Goal: Obtain resource: Download file/media

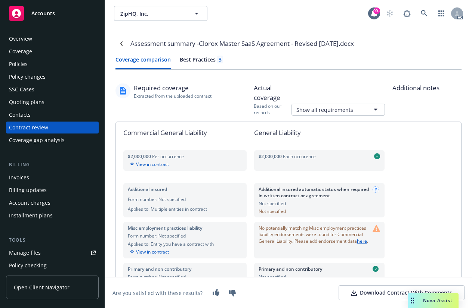
scroll to position [37, 0]
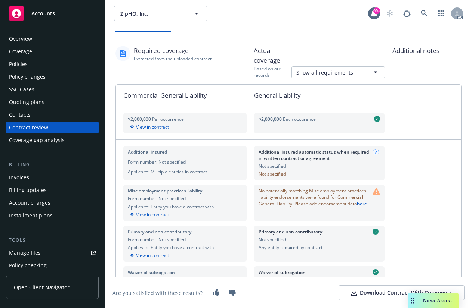
click at [157, 215] on div "View in contract" at bounding box center [185, 215] width 114 height 7
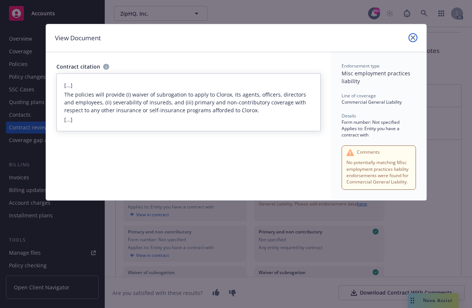
click at [411, 37] on icon "close" at bounding box center [412, 37] width 4 height 4
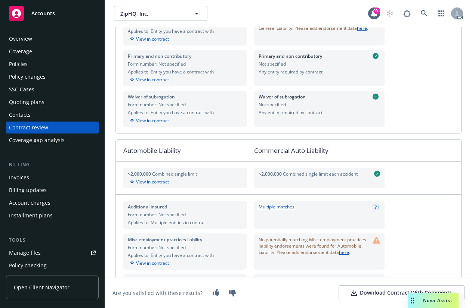
scroll to position [224, 0]
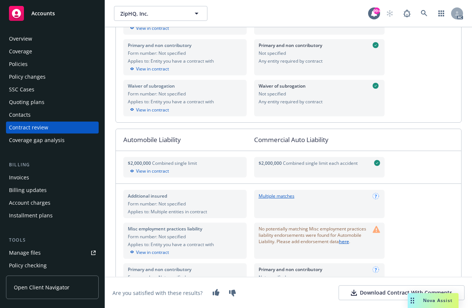
click at [18, 63] on div "Policies" at bounding box center [18, 64] width 19 height 12
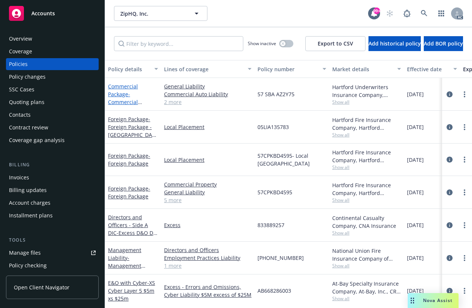
click at [126, 93] on link "Commercial Package - Commercial Package" at bounding box center [123, 98] width 30 height 31
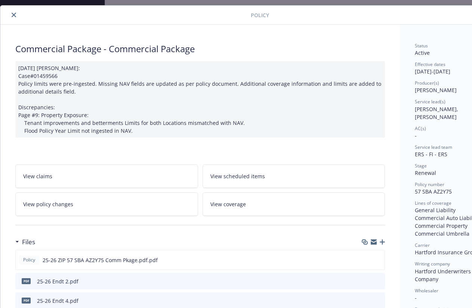
scroll to position [37, 0]
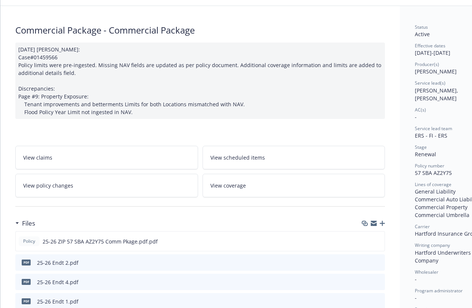
click at [227, 188] on span "View coverage" at bounding box center [227, 186] width 35 height 8
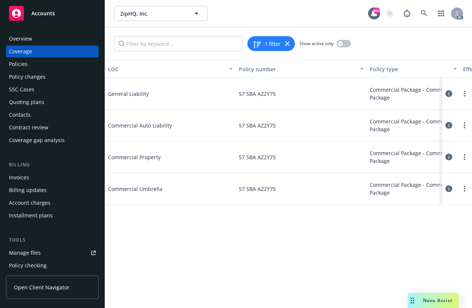
click at [450, 94] on icon at bounding box center [448, 93] width 7 height 7
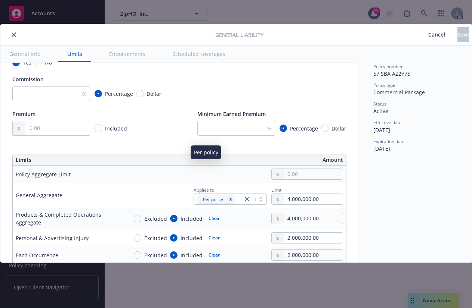
scroll to position [187, 0]
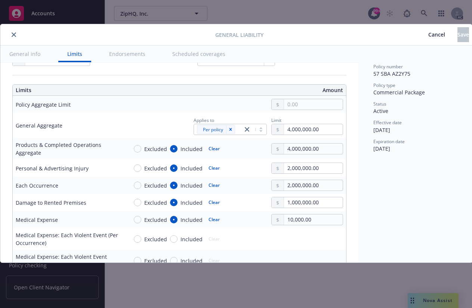
click at [13, 34] on icon "close" at bounding box center [14, 34] width 4 height 4
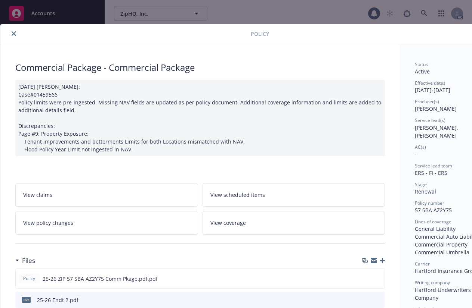
scroll to position [22, 0]
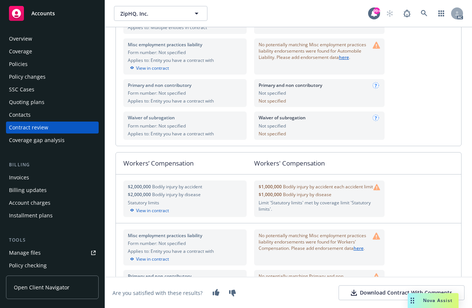
scroll to position [411, 0]
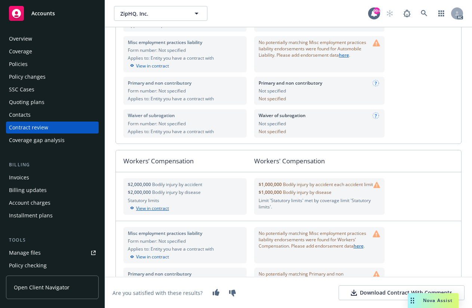
click at [140, 210] on div "View in contract" at bounding box center [185, 208] width 114 height 7
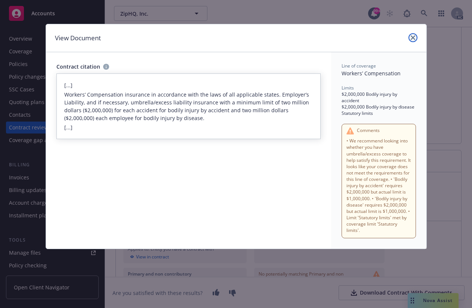
click at [414, 38] on icon "close" at bounding box center [412, 37] width 4 height 4
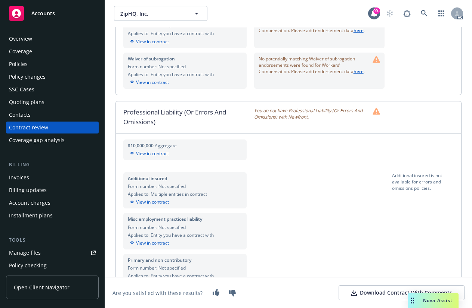
scroll to position [672, 0]
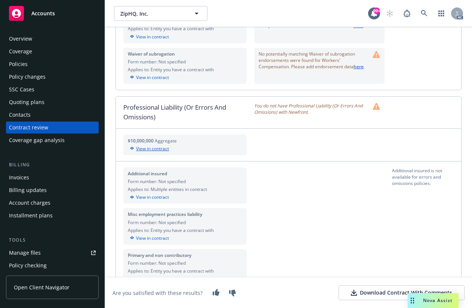
click at [150, 152] on div "View in contract" at bounding box center [185, 149] width 114 height 7
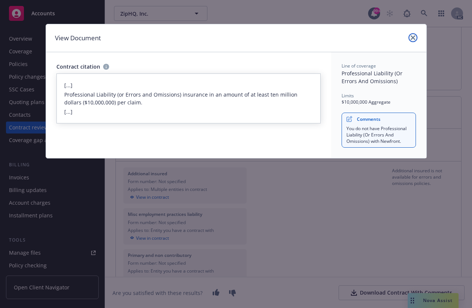
click at [411, 35] on link "close" at bounding box center [412, 37] width 9 height 9
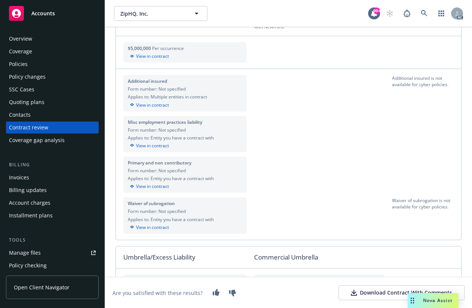
scroll to position [1008, 0]
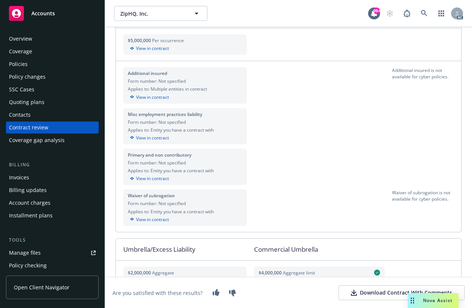
click at [20, 54] on div "Coverage" at bounding box center [20, 52] width 23 height 12
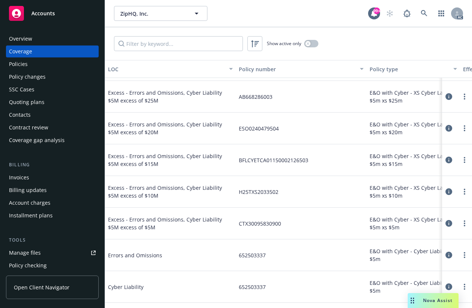
scroll to position [149, 0]
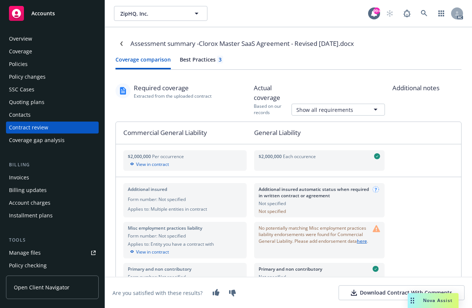
click at [193, 62] on div "Best Practices 3" at bounding box center [201, 60] width 43 height 8
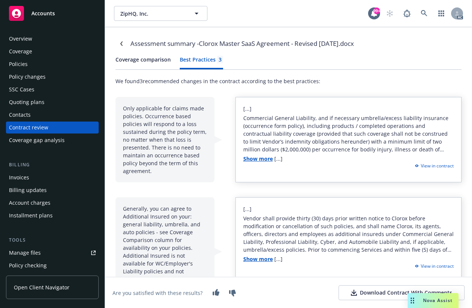
click at [363, 291] on div "Download Contract With Comments" at bounding box center [401, 292] width 101 height 7
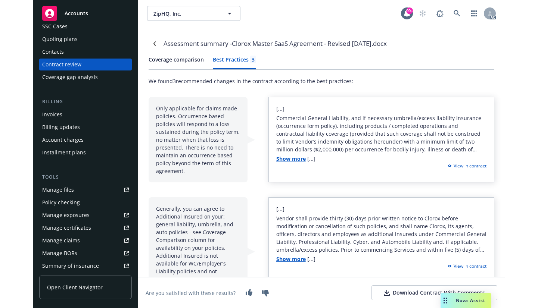
scroll to position [112, 0]
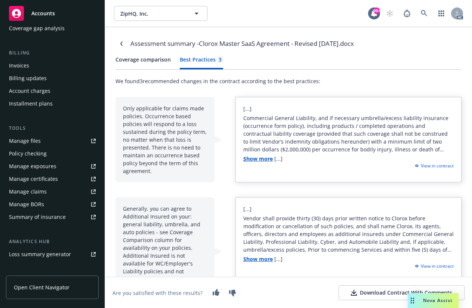
click at [21, 140] on div "Manage files" at bounding box center [25, 141] width 32 height 12
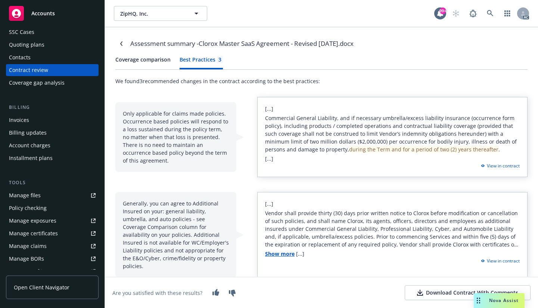
scroll to position [0, 0]
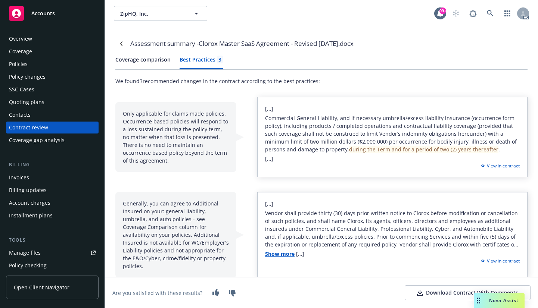
click at [24, 50] on div "Coverage" at bounding box center [20, 52] width 23 height 12
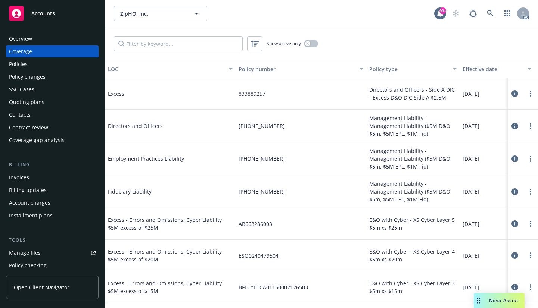
click at [22, 62] on div "Policies" at bounding box center [18, 64] width 19 height 12
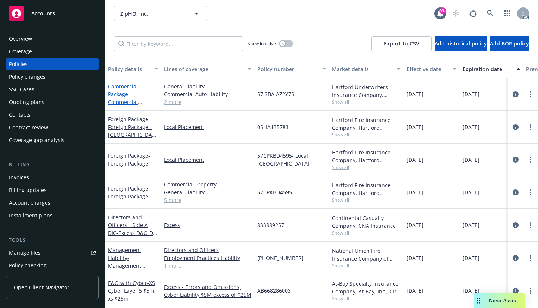
click at [118, 96] on link "Commercial Package - Commercial Package" at bounding box center [123, 98] width 30 height 31
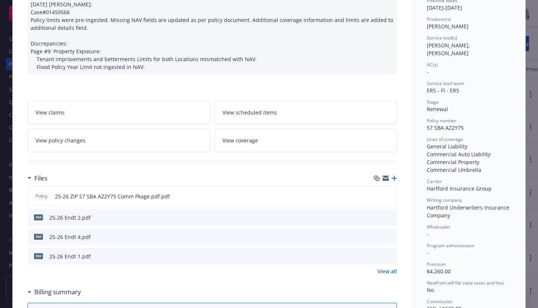
scroll to position [112, 0]
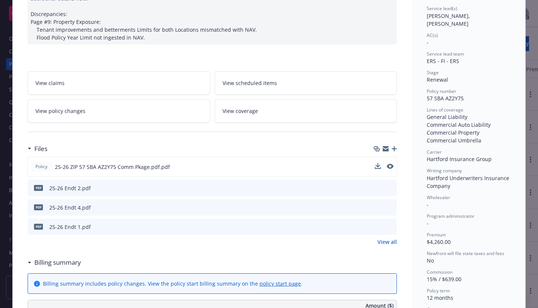
click at [84, 165] on span "25-26 ZIP 57 SBA AZ2Y75 Comm Pkage.pdf.pdf" at bounding box center [112, 167] width 115 height 8
click at [376, 166] on icon "download file" at bounding box center [377, 166] width 5 height 4
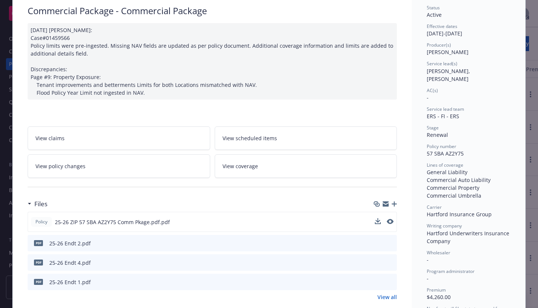
scroll to position [0, 0]
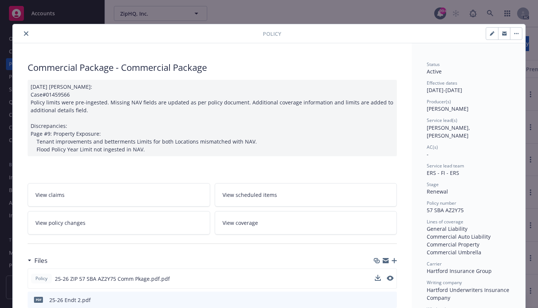
click at [24, 33] on icon "close" at bounding box center [26, 33] width 4 height 4
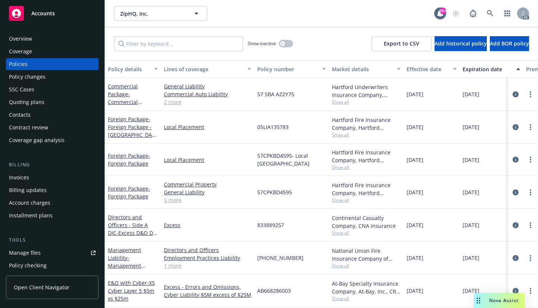
click at [23, 49] on div "Coverage" at bounding box center [20, 52] width 23 height 12
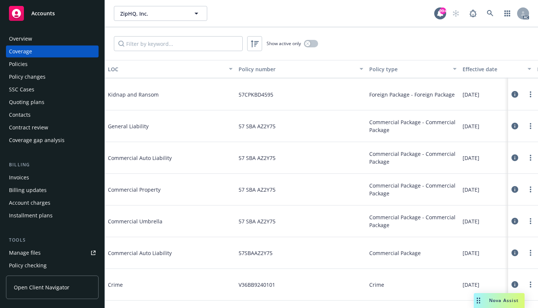
scroll to position [747, 0]
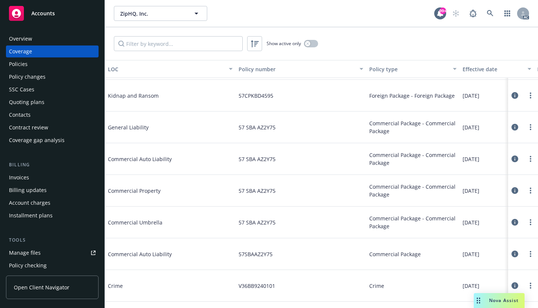
click at [471, 127] on icon at bounding box center [515, 127] width 7 height 7
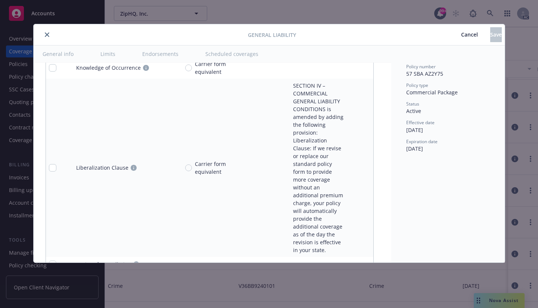
scroll to position [2908, 0]
click at [170, 287] on link "circleInformation" at bounding box center [174, 291] width 9 height 9
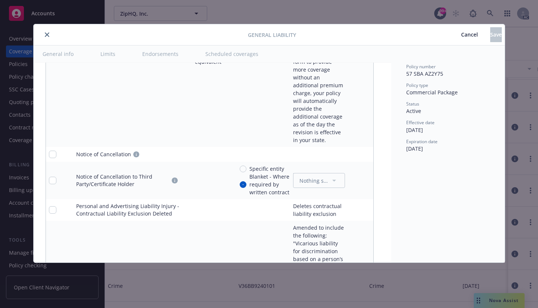
scroll to position [3020, 0]
click at [133, 150] on icon "circleInformation" at bounding box center [136, 153] width 6 height 6
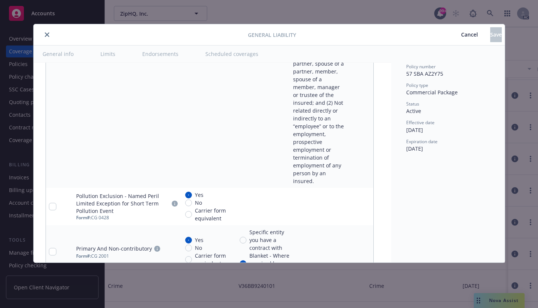
scroll to position [3319, 0]
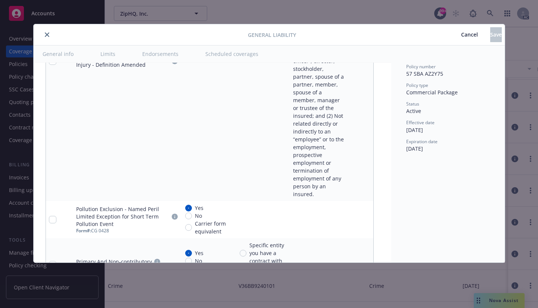
click at [316, 35] on div "Cancel Save" at bounding box center [399, 34] width 206 height 15
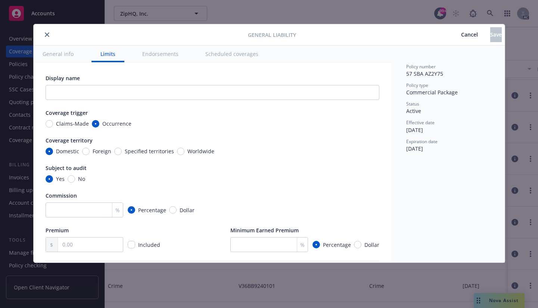
scroll to position [0, 0]
click at [45, 34] on icon "close" at bounding box center [47, 34] width 4 height 4
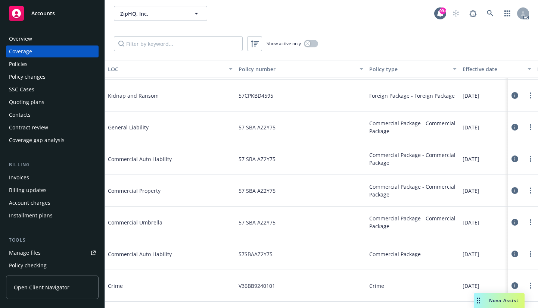
click at [471, 158] on icon at bounding box center [515, 159] width 7 height 7
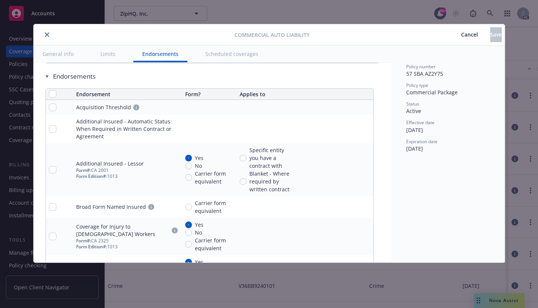
scroll to position [1382, 0]
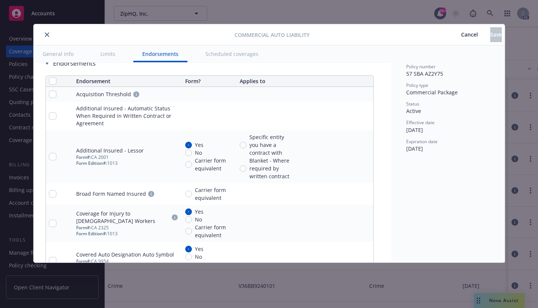
click at [46, 34] on icon "close" at bounding box center [47, 34] width 4 height 4
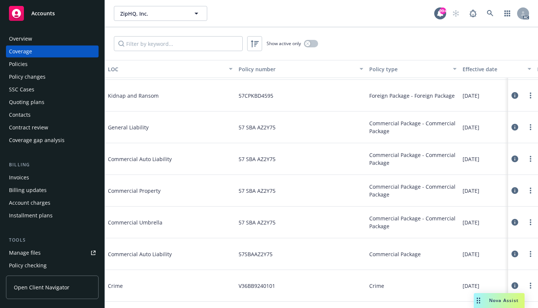
click at [47, 35] on div "Overview" at bounding box center [52, 39] width 87 height 12
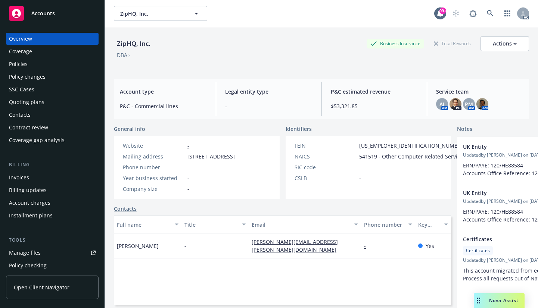
click at [30, 49] on div "Coverage" at bounding box center [20, 52] width 23 height 12
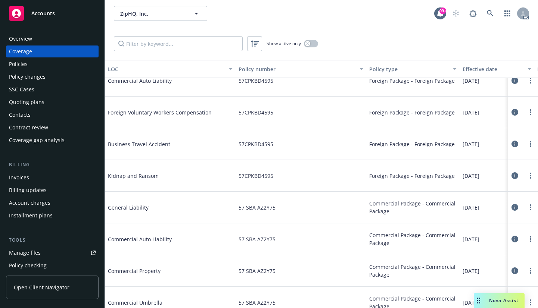
scroll to position [710, 0]
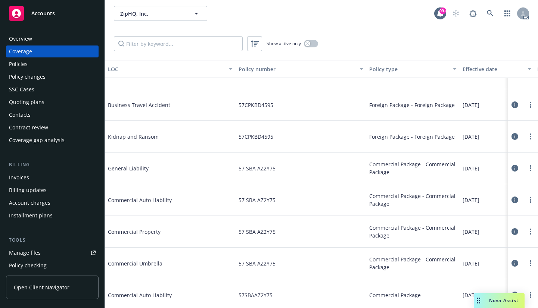
click at [471, 262] on icon at bounding box center [515, 263] width 7 height 7
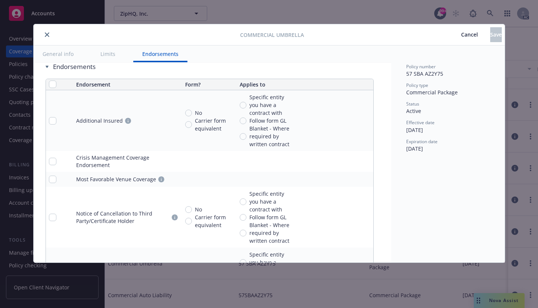
scroll to position [853, 0]
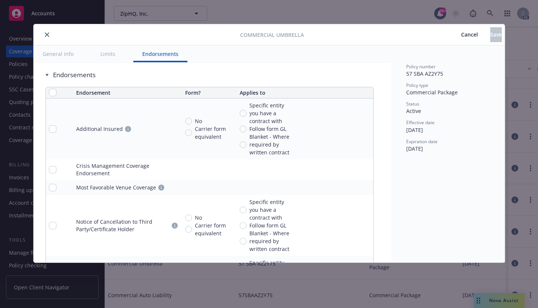
click at [46, 33] on icon "close" at bounding box center [47, 34] width 4 height 4
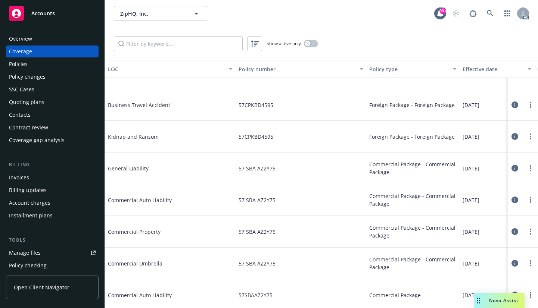
click at [49, 34] on div "Overview" at bounding box center [52, 39] width 87 height 12
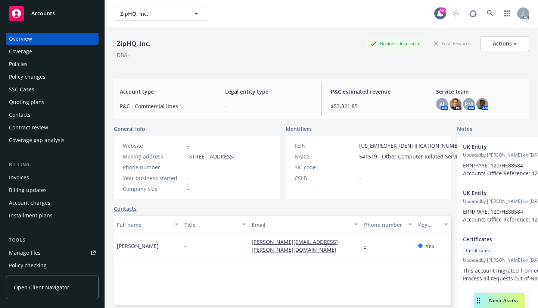
click at [24, 48] on div "Coverage" at bounding box center [20, 52] width 23 height 12
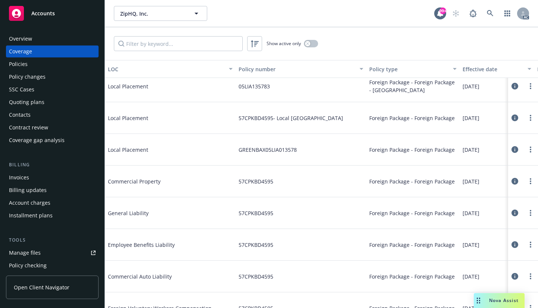
scroll to position [523, 0]
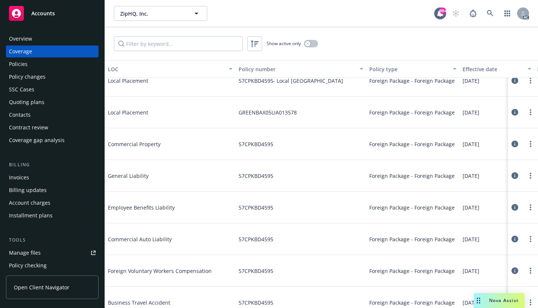
click at [471, 174] on icon at bounding box center [515, 176] width 7 height 7
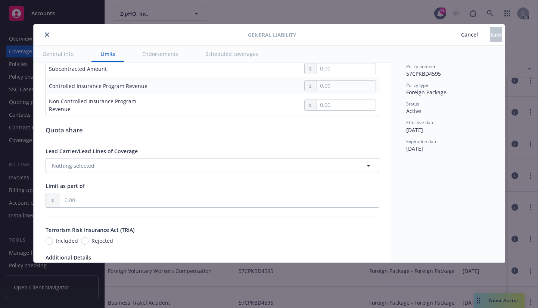
scroll to position [692, 0]
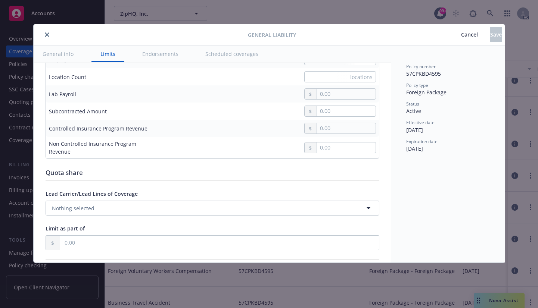
click at [157, 53] on button "Endorsements" at bounding box center [160, 54] width 54 height 17
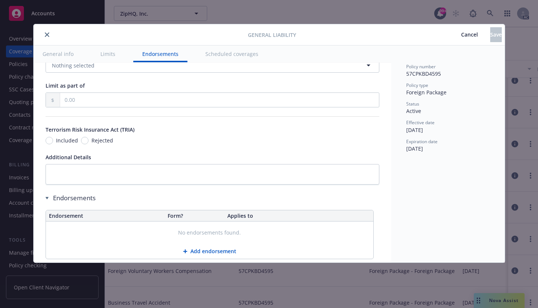
scroll to position [843, 0]
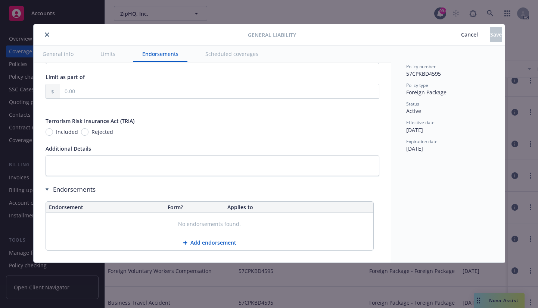
drag, startPoint x: 49, startPoint y: 34, endPoint x: 44, endPoint y: 31, distance: 6.3
click at [49, 34] on button "close" at bounding box center [47, 34] width 9 height 9
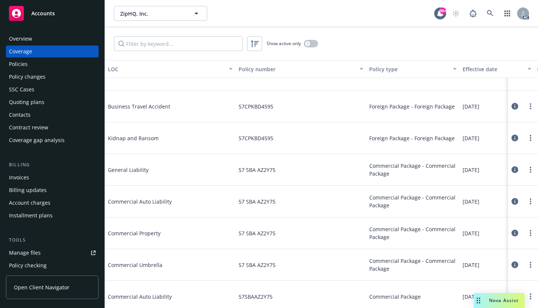
scroll to position [710, 0]
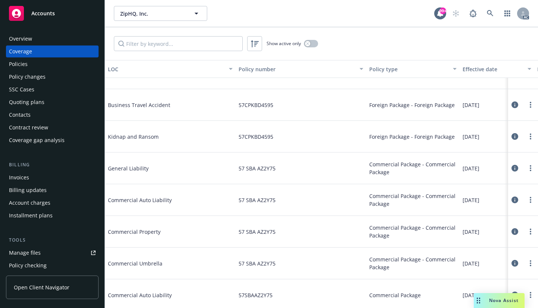
click at [471, 167] on icon at bounding box center [515, 168] width 7 height 7
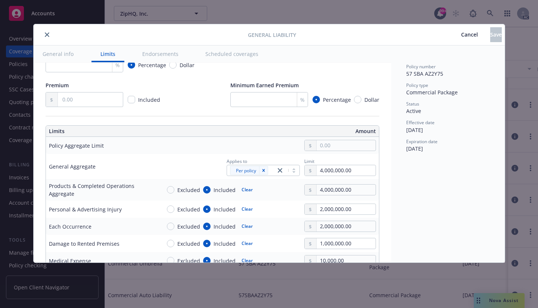
scroll to position [149, 0]
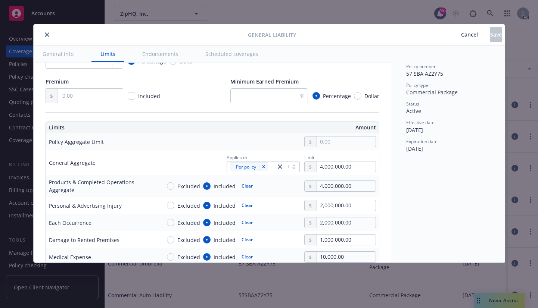
click at [164, 55] on button "Endorsements" at bounding box center [160, 54] width 54 height 17
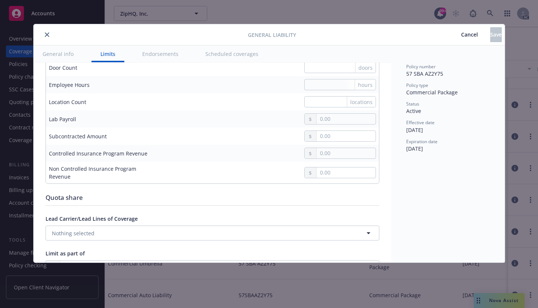
type textarea "x"
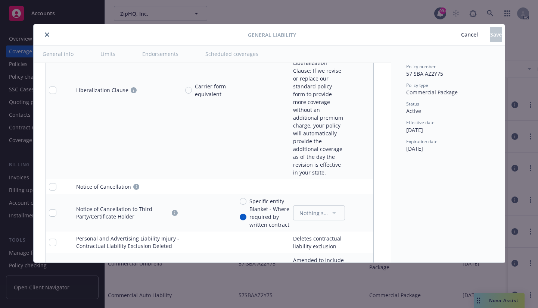
scroll to position [3002, 0]
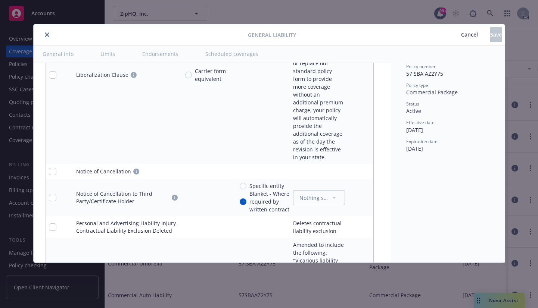
click at [48, 37] on icon "close" at bounding box center [47, 34] width 4 height 4
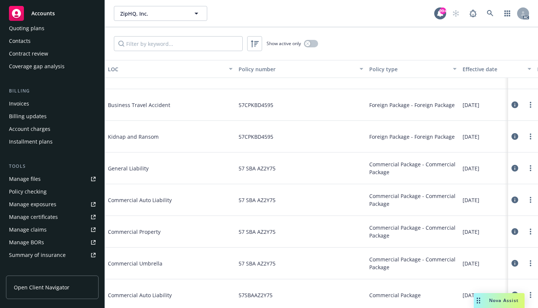
scroll to position [75, 0]
click at [23, 175] on div "Manage files" at bounding box center [25, 179] width 32 height 12
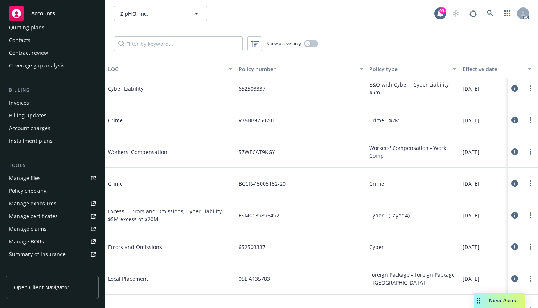
scroll to position [261, 0]
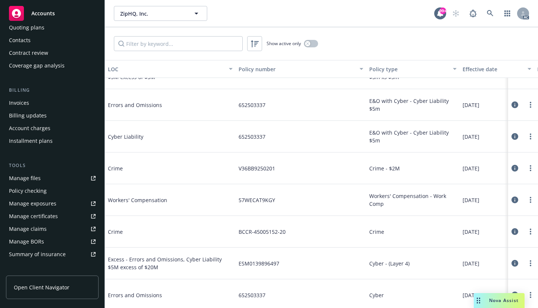
click at [471, 200] on icon at bounding box center [515, 200] width 7 height 7
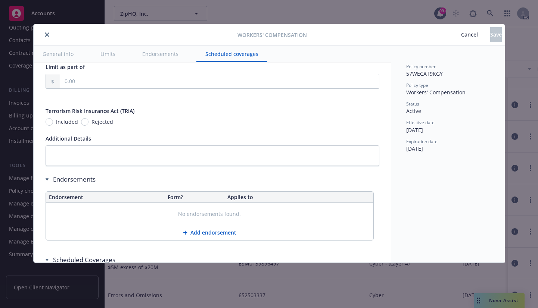
scroll to position [743, 0]
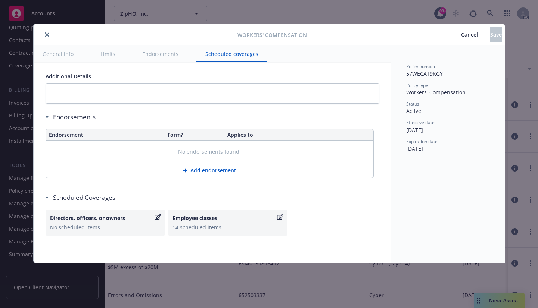
drag, startPoint x: 46, startPoint y: 33, endPoint x: 19, endPoint y: 30, distance: 27.1
click at [47, 33] on icon "close" at bounding box center [47, 34] width 4 height 4
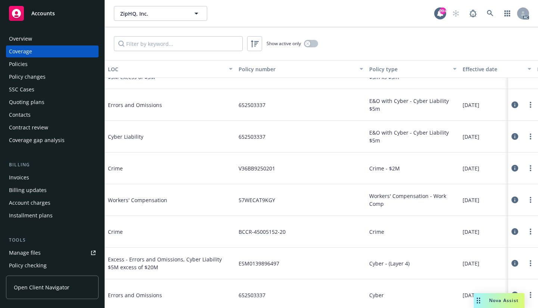
click at [22, 61] on div "Policies" at bounding box center [18, 64] width 19 height 12
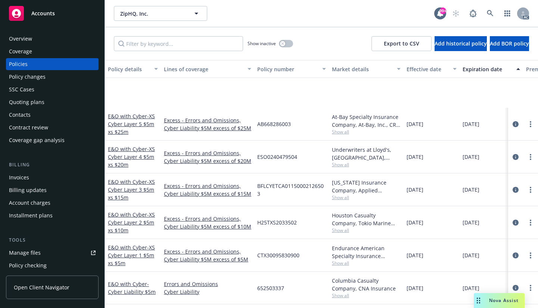
scroll to position [217, 0]
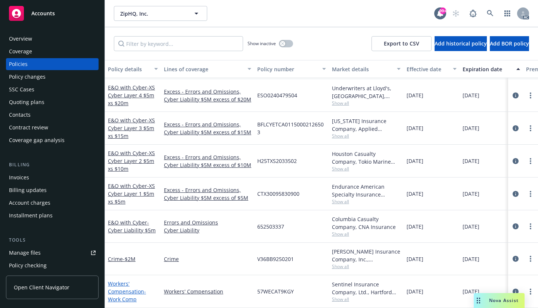
click at [129, 286] on link "Workers' Compensation - Work Comp" at bounding box center [127, 291] width 38 height 23
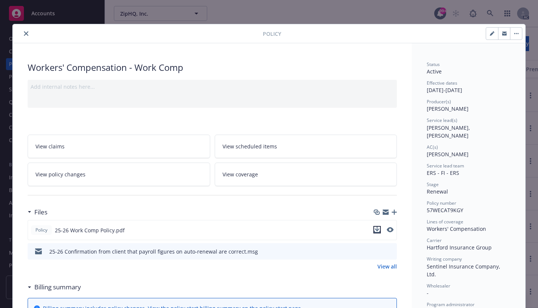
click at [376, 227] on icon "download file" at bounding box center [377, 230] width 6 height 6
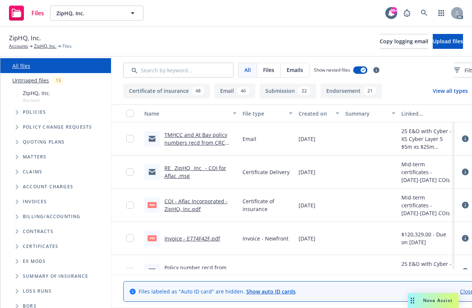
scroll to position [37, 0]
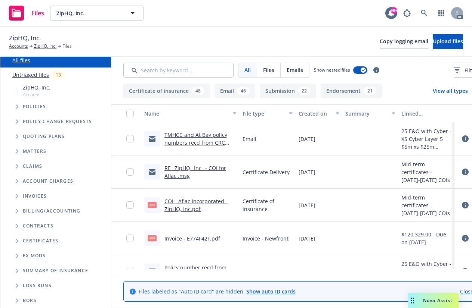
click at [18, 224] on icon "Folder Tree Example" at bounding box center [17, 226] width 3 height 4
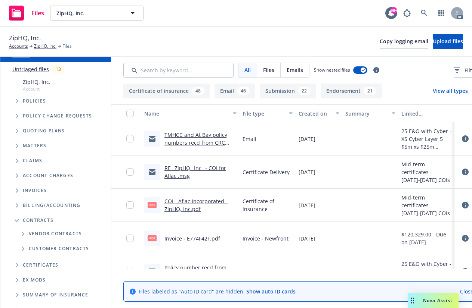
click at [22, 248] on icon "Folder Tree Example" at bounding box center [23, 249] width 3 height 4
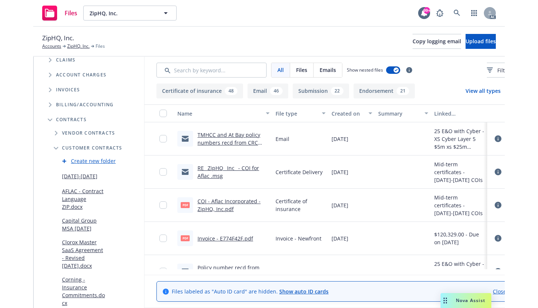
scroll to position [149, 0]
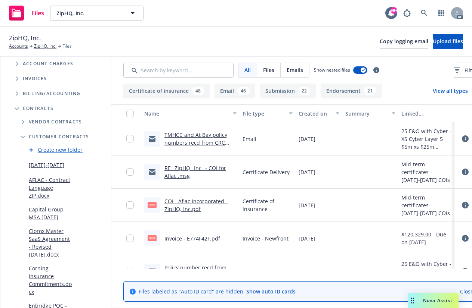
click at [52, 231] on link "Clorox Master SaaS Agreement - Revised [DATE].docx" at bounding box center [50, 242] width 43 height 31
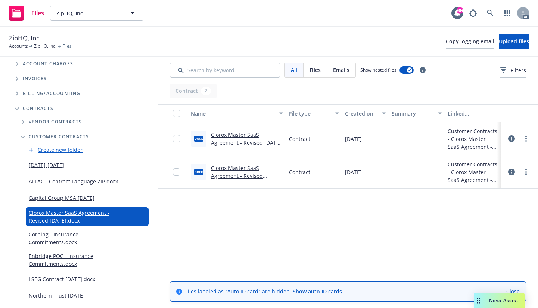
click at [225, 168] on link "Clorox Master SaaS Agreement - Revised [DATE].docx" at bounding box center [237, 176] width 52 height 23
click at [227, 140] on link "Clorox Master SaaS Agreement - Revised 3.18.25 - with comments.docx" at bounding box center [246, 142] width 70 height 23
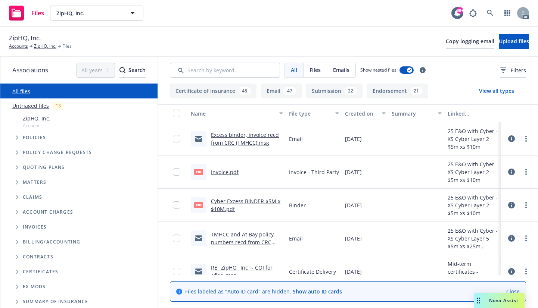
click at [15, 137] on span "Tree Example" at bounding box center [17, 138] width 12 height 12
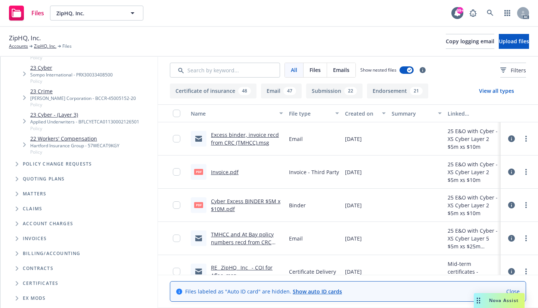
scroll to position [971, 0]
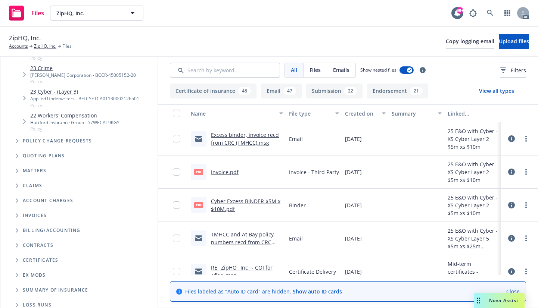
click at [16, 143] on icon "Tree Example" at bounding box center [17, 141] width 3 height 4
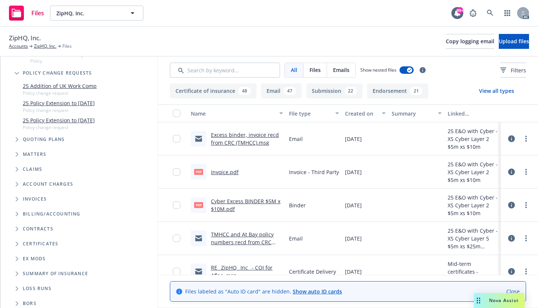
scroll to position [1046, 0]
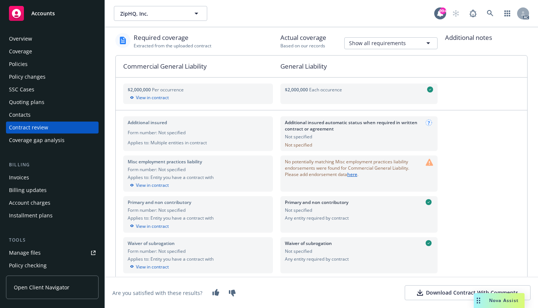
scroll to position [37, 0]
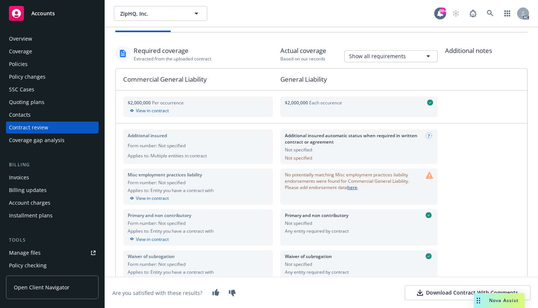
click at [426, 136] on icon at bounding box center [429, 136] width 7 height 7
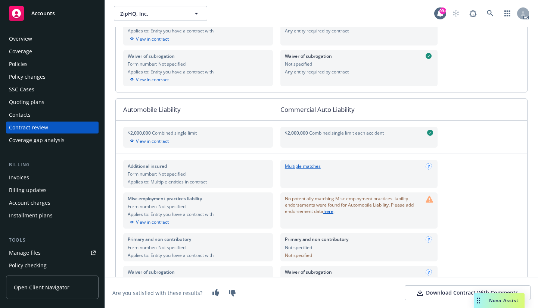
scroll to position [261, 0]
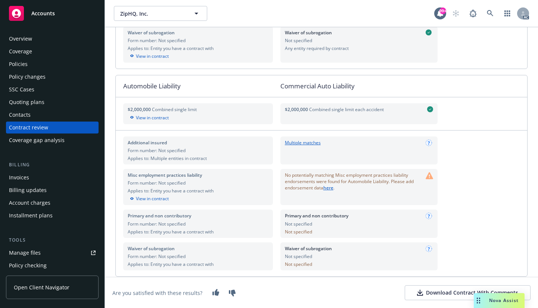
click at [298, 142] on link "Multiple matches" at bounding box center [303, 143] width 36 height 7
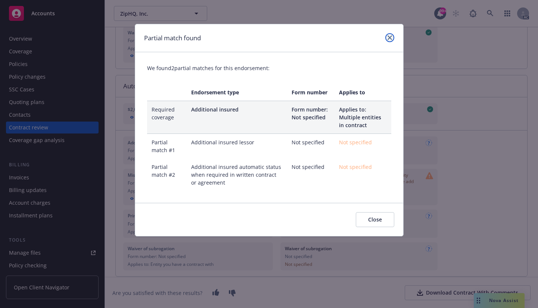
click at [390, 36] on icon "close" at bounding box center [390, 37] width 4 height 4
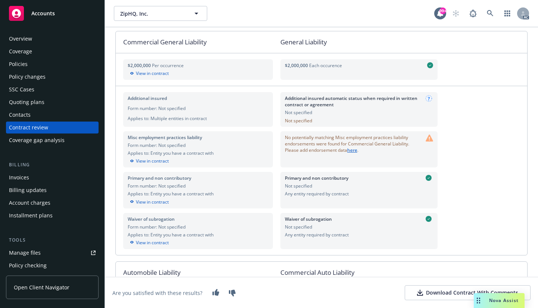
scroll to position [0, 0]
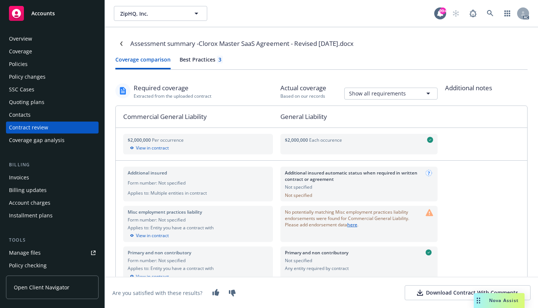
click at [426, 173] on circle at bounding box center [429, 173] width 6 height 6
click at [426, 172] on circle at bounding box center [429, 173] width 6 height 6
click at [301, 182] on span "Additional insured automatic status when required in written contract or agreem…" at bounding box center [354, 176] width 138 height 13
click at [286, 170] on span "Additional insured automatic status when required in written contract or agreem…" at bounding box center [354, 176] width 138 height 13
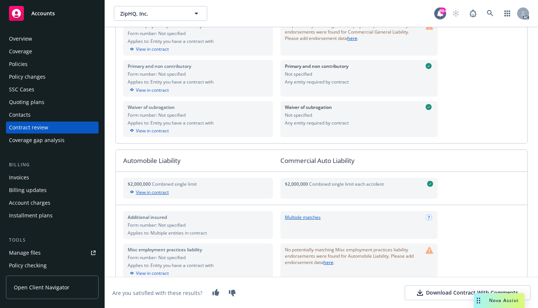
scroll to position [224, 0]
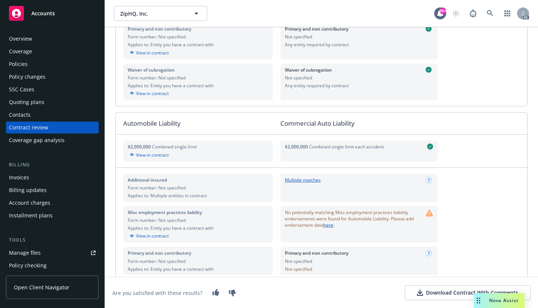
click at [295, 178] on link "Multiple matches" at bounding box center [303, 180] width 36 height 7
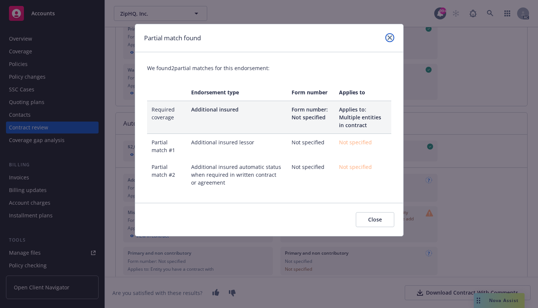
click at [390, 35] on link "close" at bounding box center [389, 37] width 9 height 9
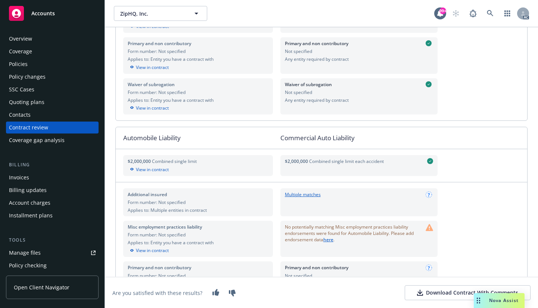
scroll to position [187, 0]
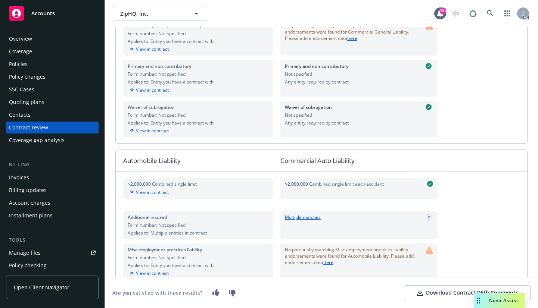
click at [21, 52] on div "Coverage" at bounding box center [20, 52] width 23 height 12
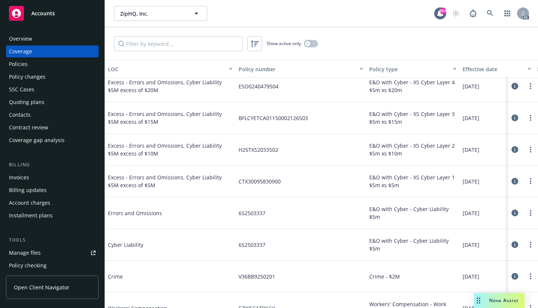
scroll to position [187, 0]
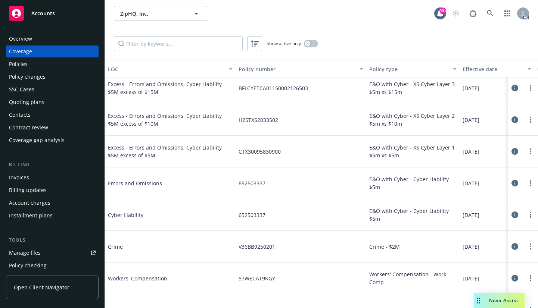
click at [512, 181] on icon at bounding box center [515, 183] width 7 height 7
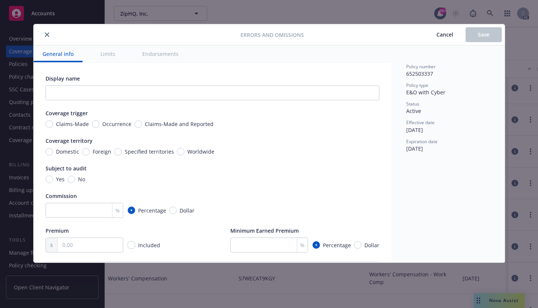
click at [162, 56] on button "Endorsements" at bounding box center [160, 54] width 54 height 17
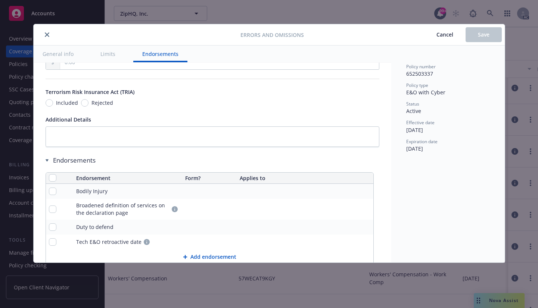
scroll to position [471, 0]
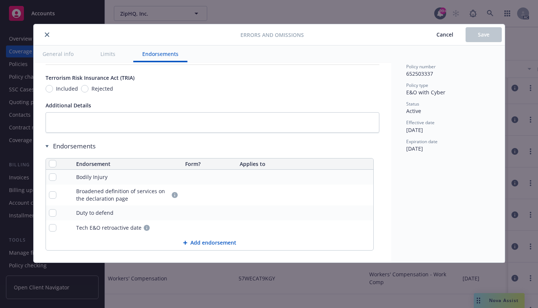
click at [48, 34] on icon "close" at bounding box center [47, 34] width 4 height 4
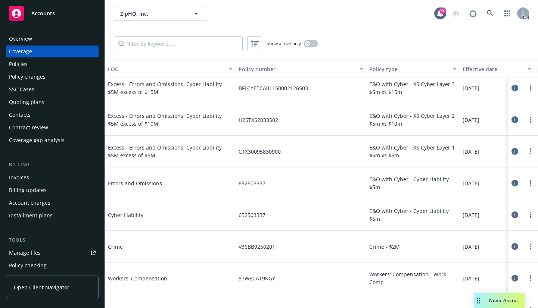
click at [512, 213] on icon at bounding box center [515, 215] width 7 height 7
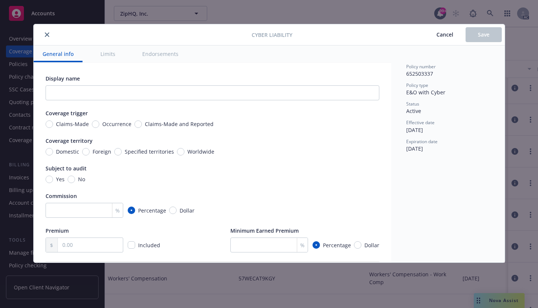
click at [155, 51] on button "Endorsements" at bounding box center [160, 54] width 54 height 17
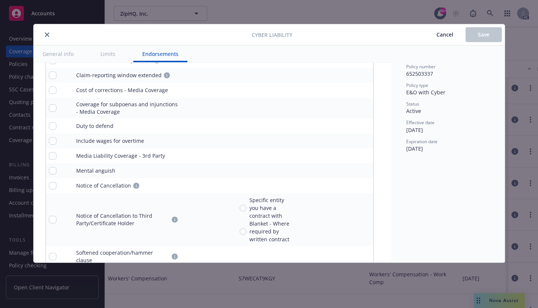
scroll to position [1735, 0]
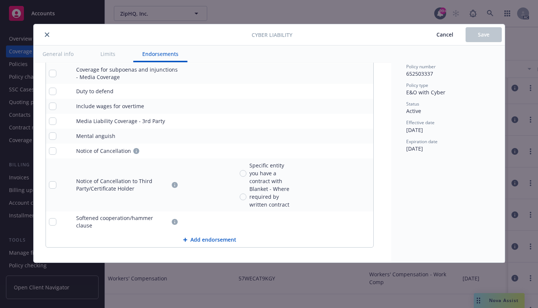
click at [48, 31] on button "close" at bounding box center [47, 34] width 9 height 9
